Goal: Task Accomplishment & Management: Use online tool/utility

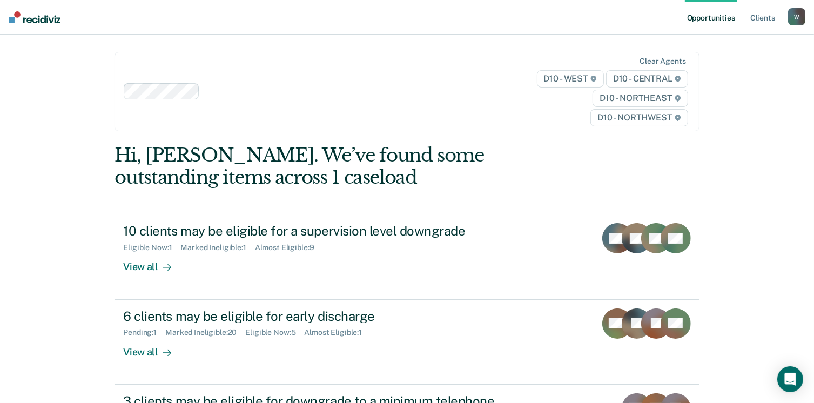
scroll to position [81, 0]
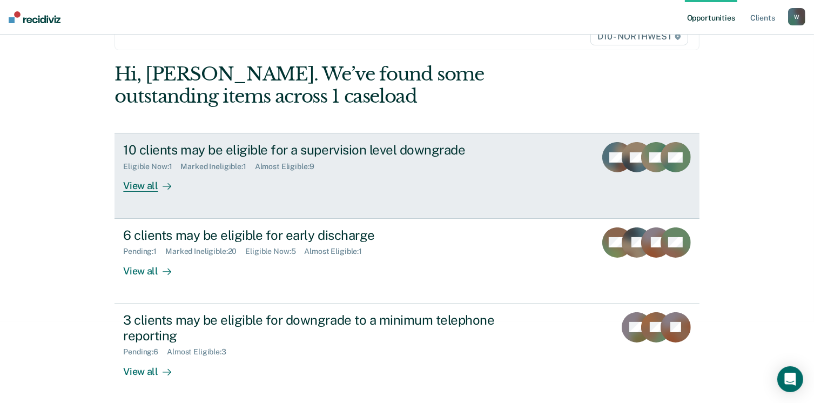
click at [210, 189] on div "10 clients may be eligible for a supervision level downgrade Eligible Now : 1 M…" at bounding box center [325, 167] width 405 height 50
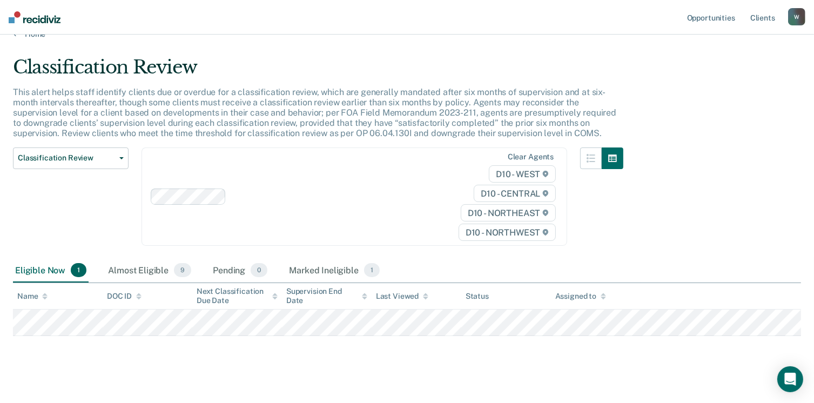
scroll to position [28, 0]
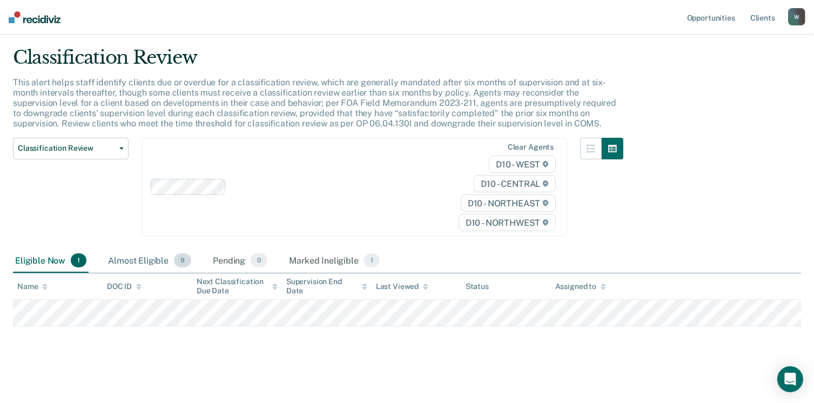
click at [172, 255] on div "Almost Eligible 9" at bounding box center [150, 261] width 88 height 24
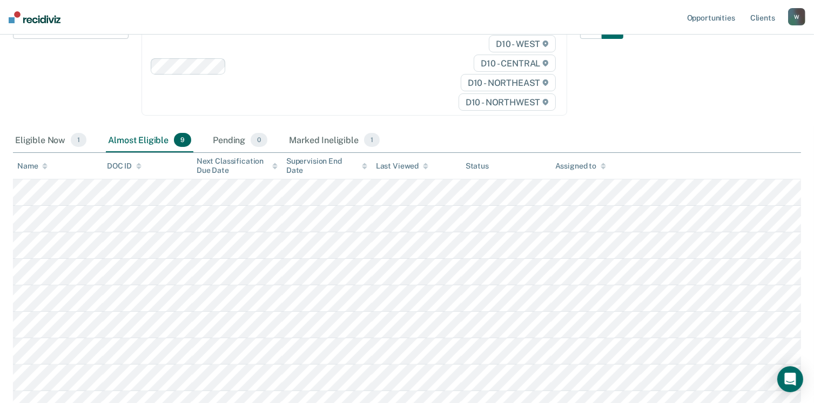
scroll to position [240, 0]
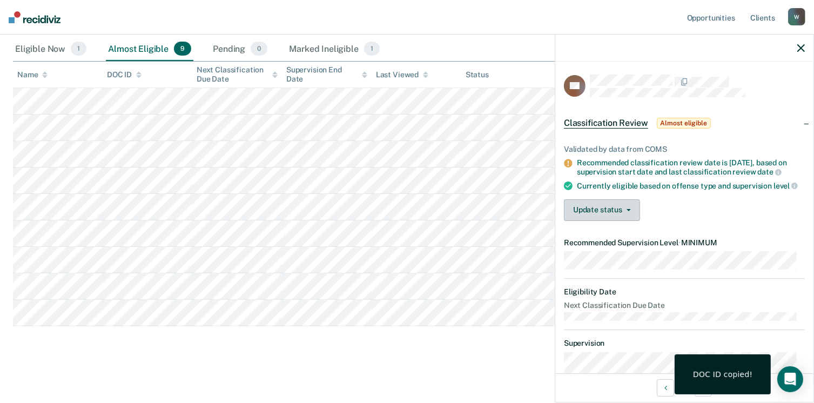
click at [597, 212] on button "Update status" at bounding box center [602, 210] width 76 height 22
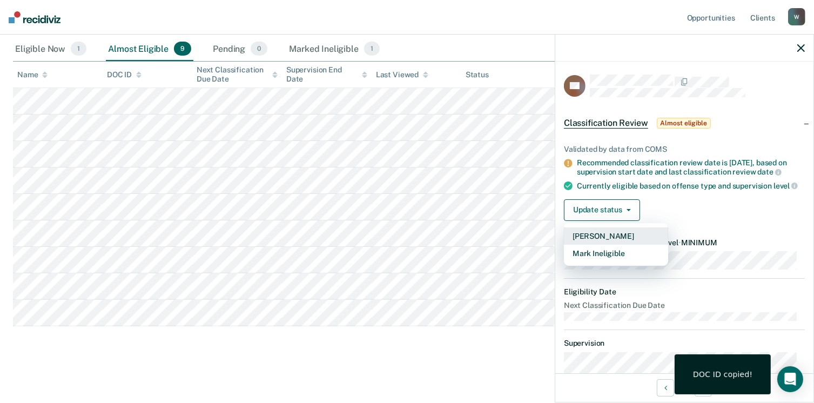
click at [601, 245] on button "[PERSON_NAME]" at bounding box center [616, 235] width 104 height 17
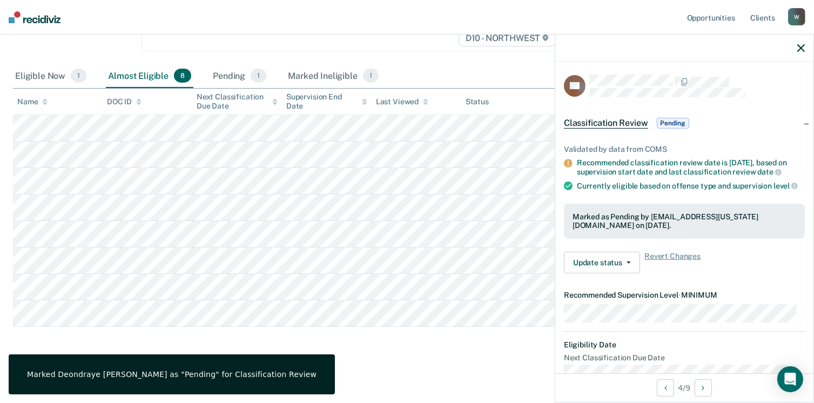
click at [485, 75] on div "Eligible Now 1 Almost Eligible 8 Pending 1 Marked Ineligible 1" at bounding box center [407, 76] width 788 height 24
click at [49, 76] on div "Eligible Now 1" at bounding box center [51, 76] width 76 height 24
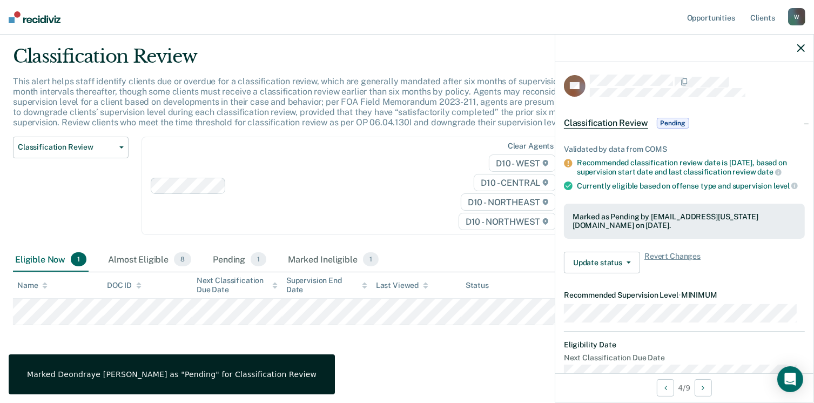
scroll to position [28, 0]
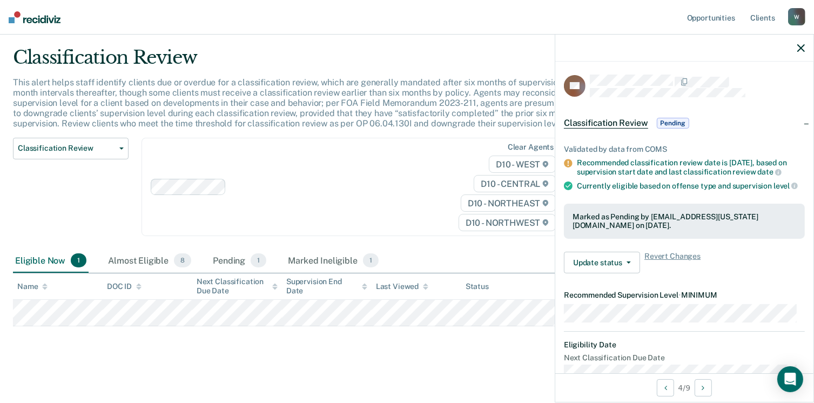
click at [43, 17] on img at bounding box center [35, 17] width 52 height 12
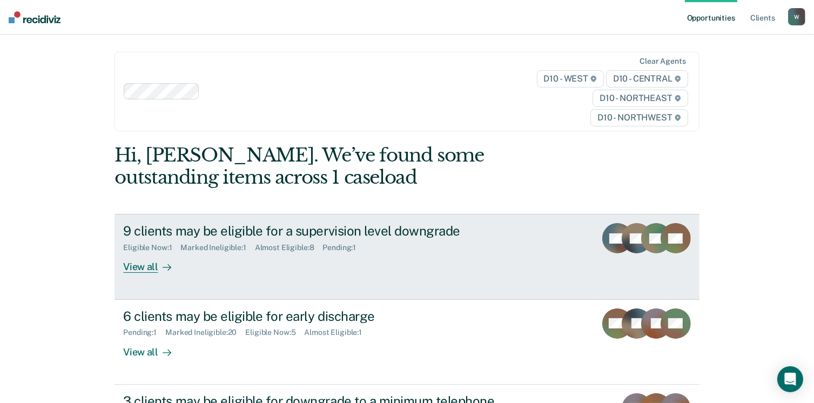
click at [304, 272] on div "9 clients may be eligible for a supervision level downgrade Eligible Now : 1 Ma…" at bounding box center [325, 248] width 405 height 50
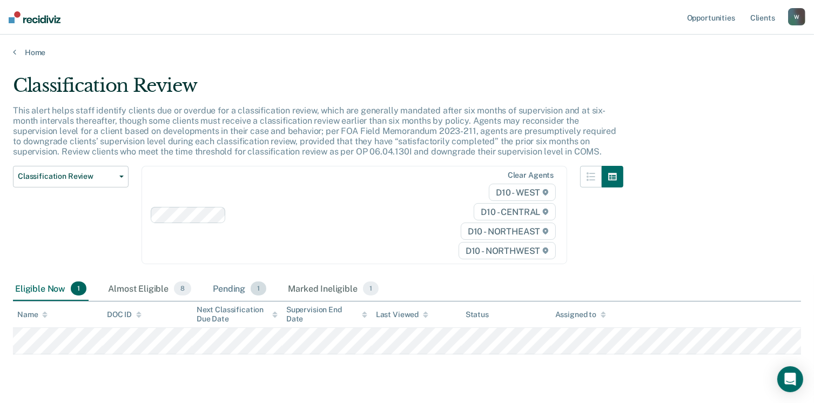
click at [225, 288] on div "Pending 1" at bounding box center [240, 289] width 58 height 24
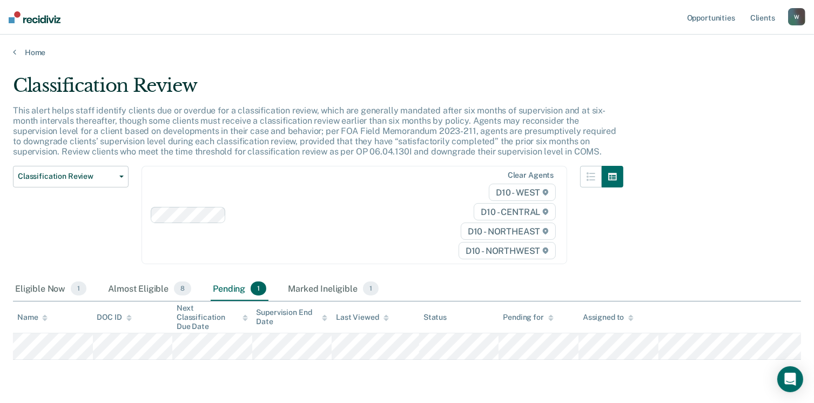
scroll to position [33, 0]
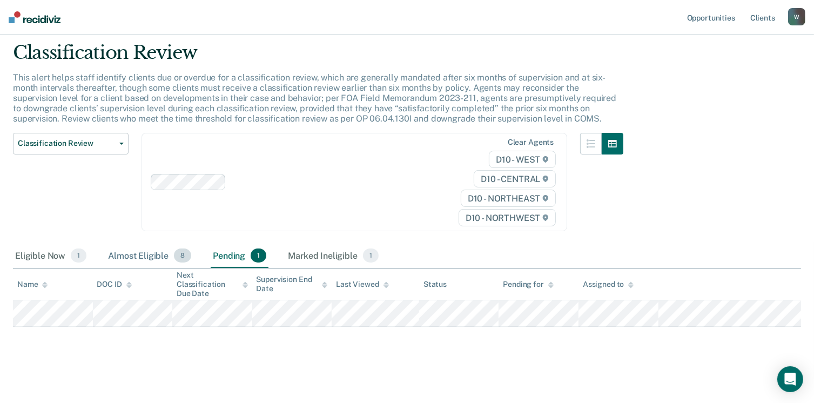
click at [165, 254] on div "Almost Eligible 8" at bounding box center [150, 256] width 88 height 24
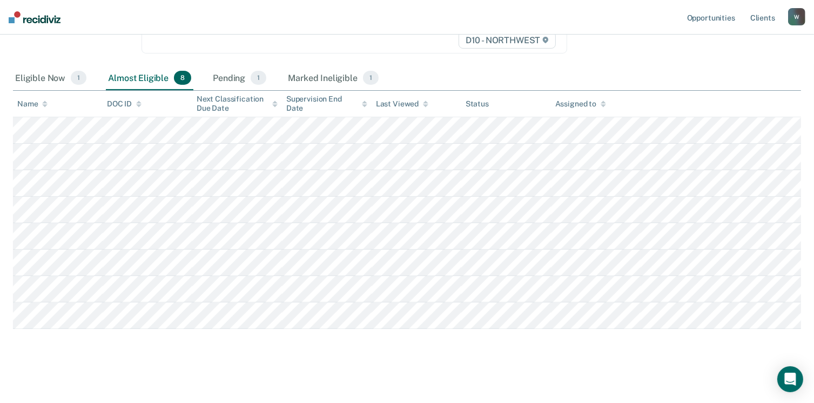
scroll to position [213, 0]
